Goal: Task Accomplishment & Management: Manage account settings

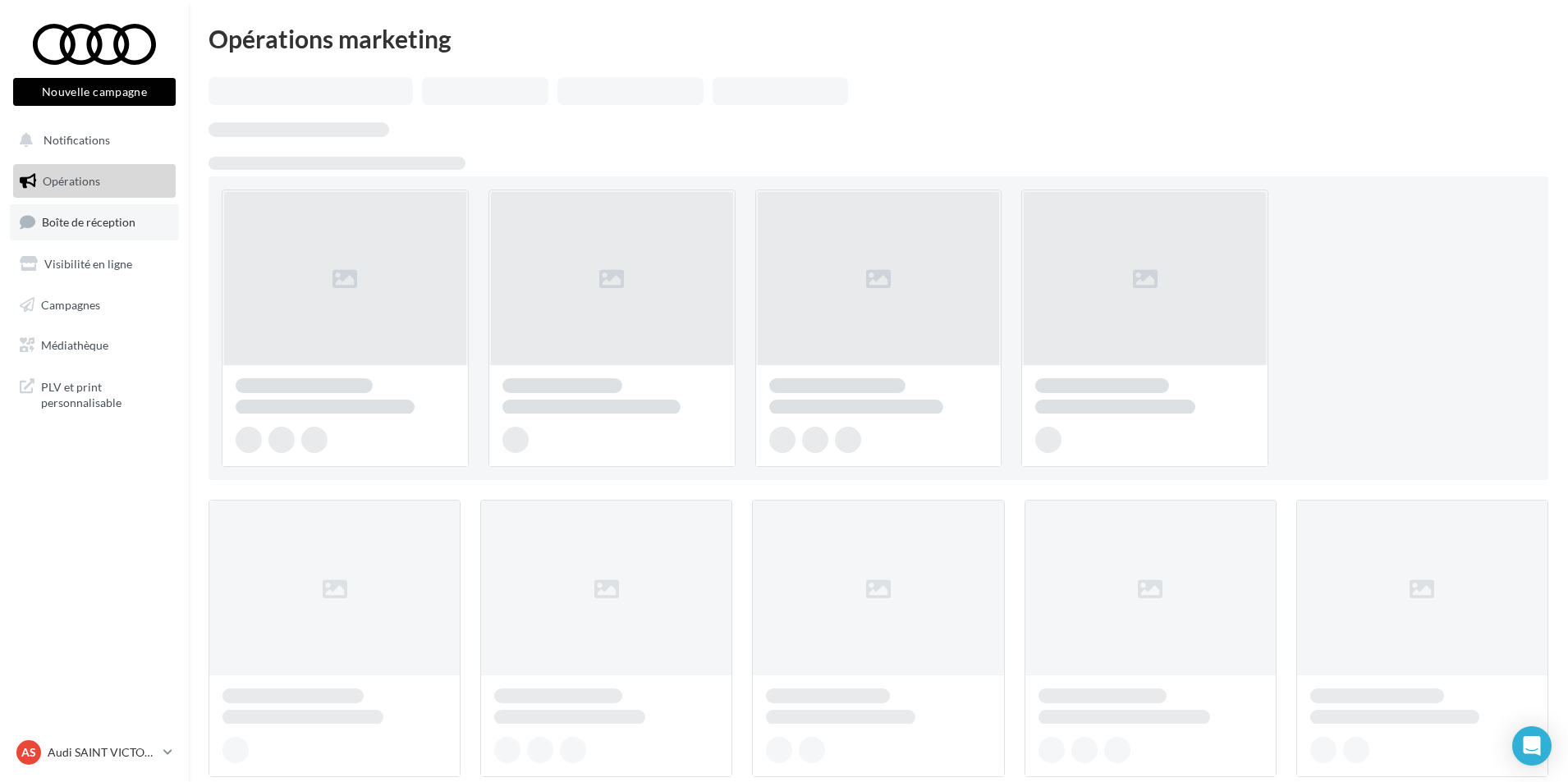
click at [87, 222] on span "Boîte de réception" at bounding box center [88, 222] width 94 height 14
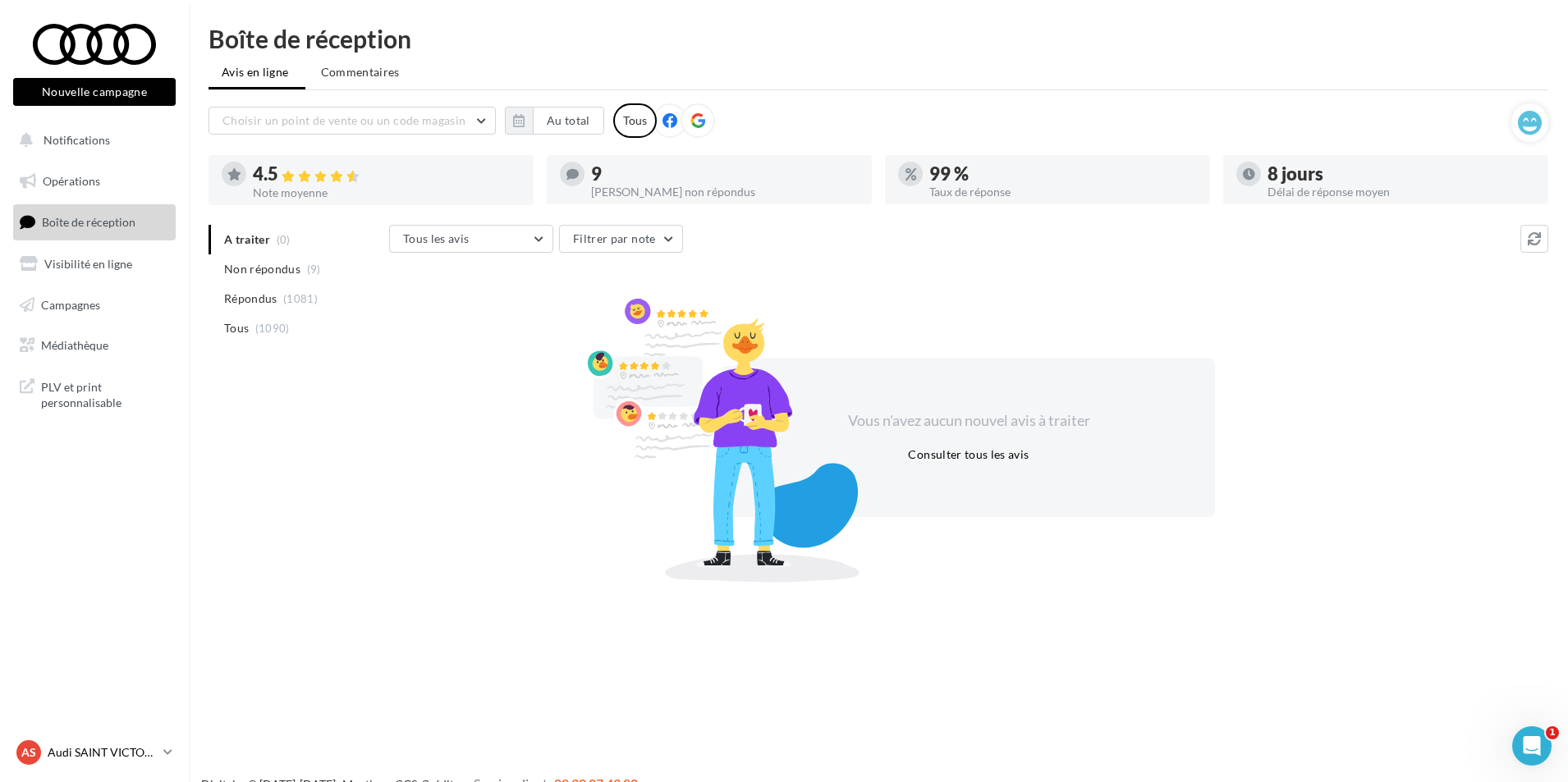
click at [100, 751] on p "Audi SAINT VICTORET" at bounding box center [101, 752] width 109 height 17
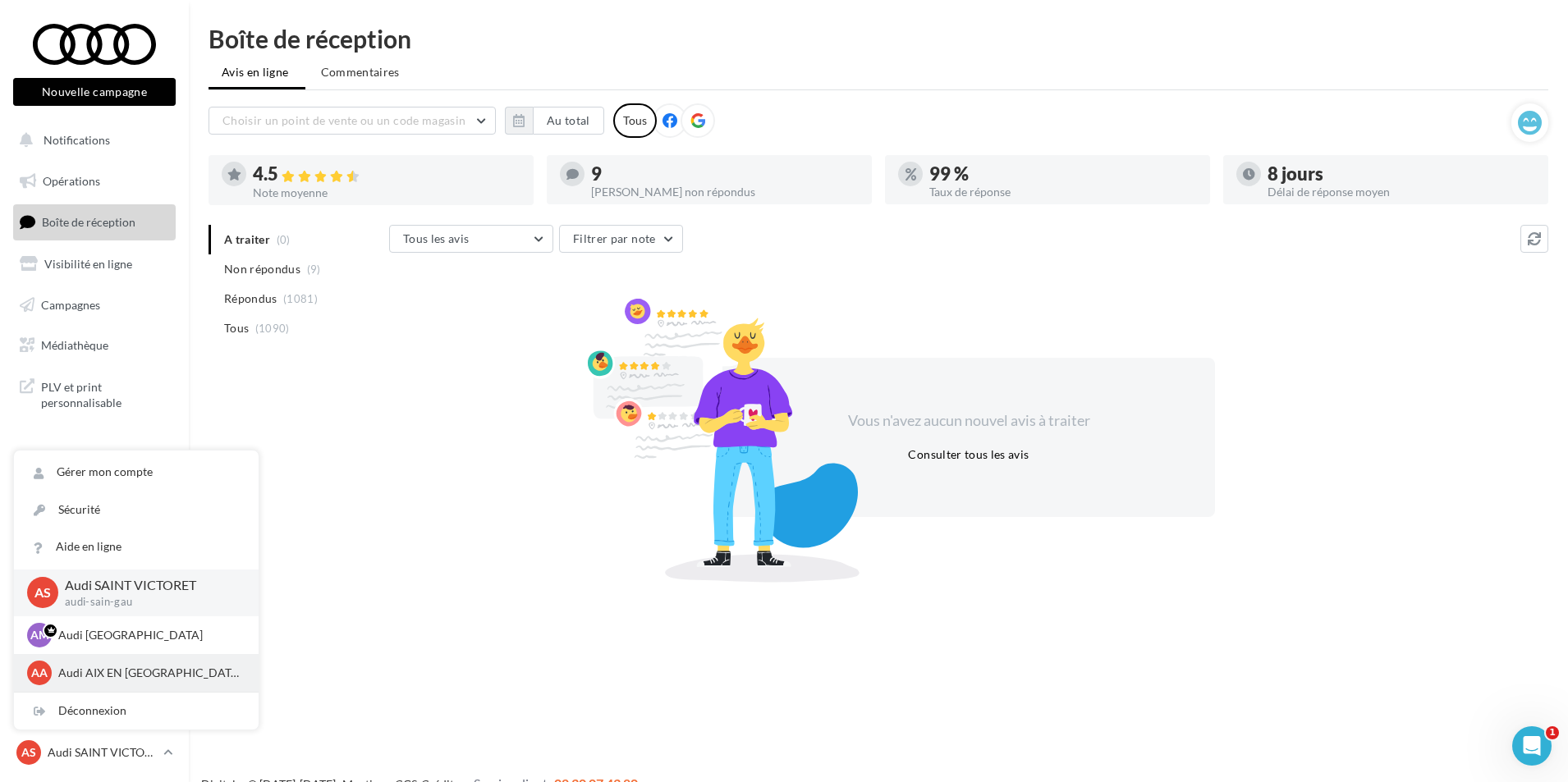
click at [90, 675] on p "Audi AIX EN PROVENCE" at bounding box center [149, 673] width 180 height 17
